Goal: Find specific page/section: Find specific page/section

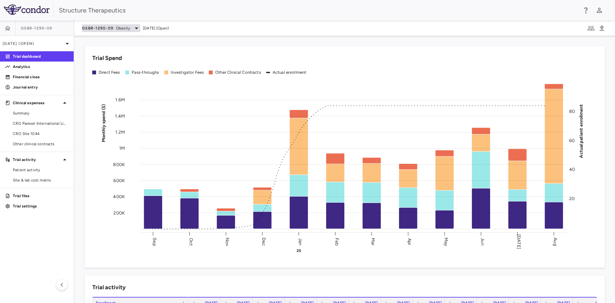
click at [128, 28] on span "Obesity" at bounding box center [123, 28] width 14 height 6
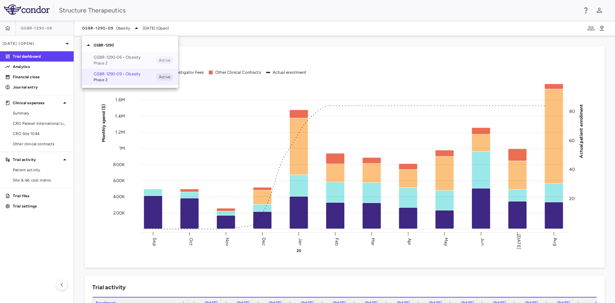
click at [128, 58] on p "GSBR-1290-06 • Obesity" at bounding box center [125, 57] width 63 height 6
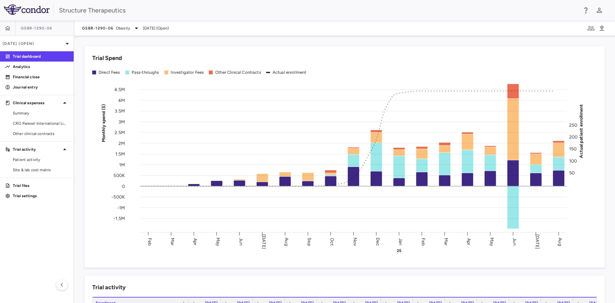
click at [101, 44] on div "Trial Spend Direct Fees Pass-throughs Investigator Fees Other Clinical Contract…" at bounding box center [341, 152] width 528 height 229
click at [194, 41] on div "Trial Spend Direct Fees Pass-throughs Investigator Fees Other Clinical Contract…" at bounding box center [341, 152] width 528 height 229
click at [170, 4] on div "Structure Therapeutics" at bounding box center [307, 10] width 615 height 21
click at [198, 39] on div "Trial Spend Direct Fees Pass-throughs Investigator Fees Other Clinical Contract…" at bounding box center [341, 152] width 528 height 229
click at [155, 6] on div "Structure Therapeutics" at bounding box center [318, 10] width 519 height 10
